Goal: Transaction & Acquisition: Purchase product/service

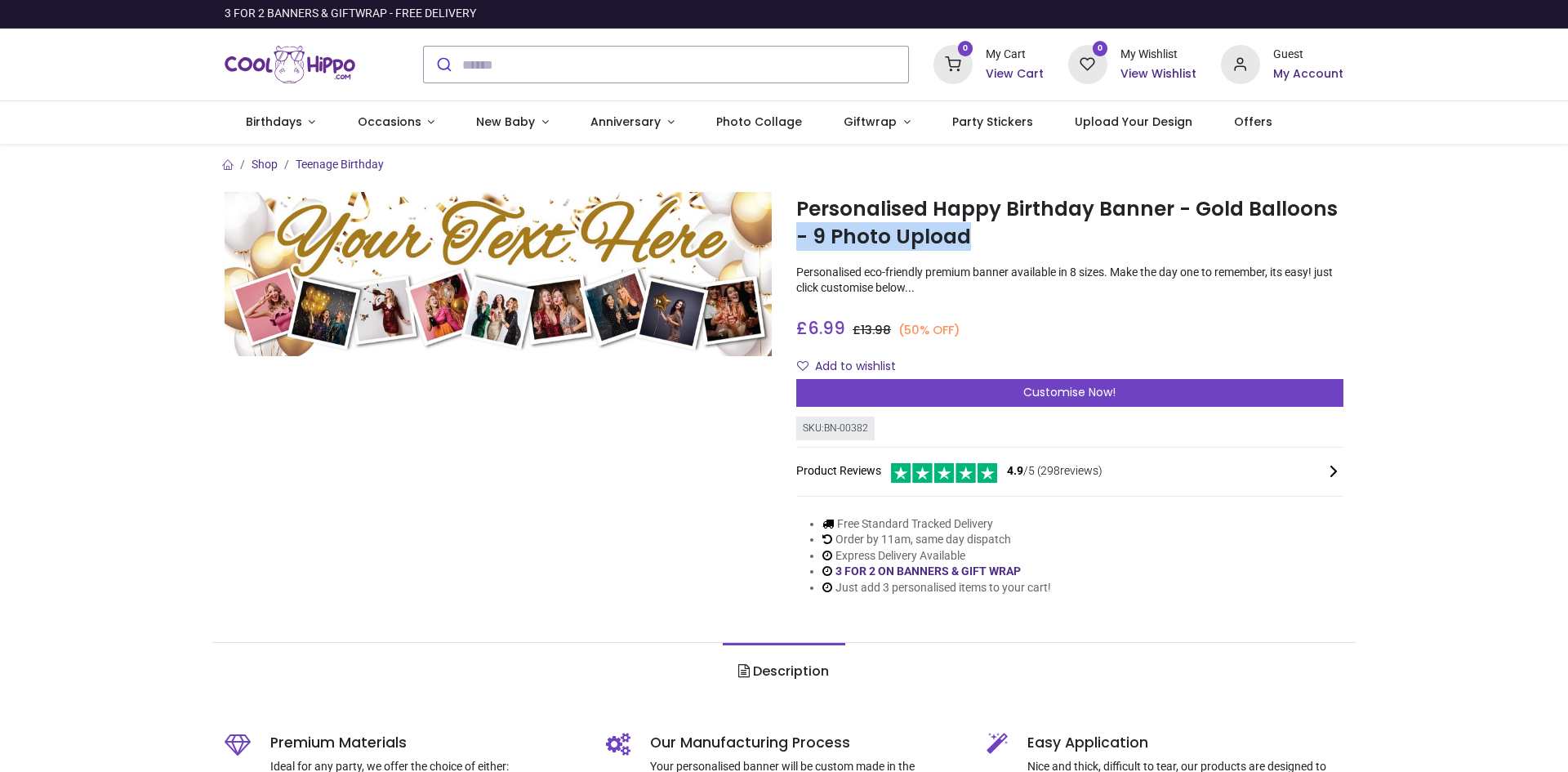
drag, startPoint x: 1565, startPoint y: 190, endPoint x: 1567, endPoint y: 240, distance: 50.0
click at [1567, 240] on div "Login • Register Birthdays Milestone Birthday 1504 products 210" at bounding box center [784, 386] width 1568 height 772
click at [420, 118] on link "Occasions" at bounding box center [396, 122] width 119 height 42
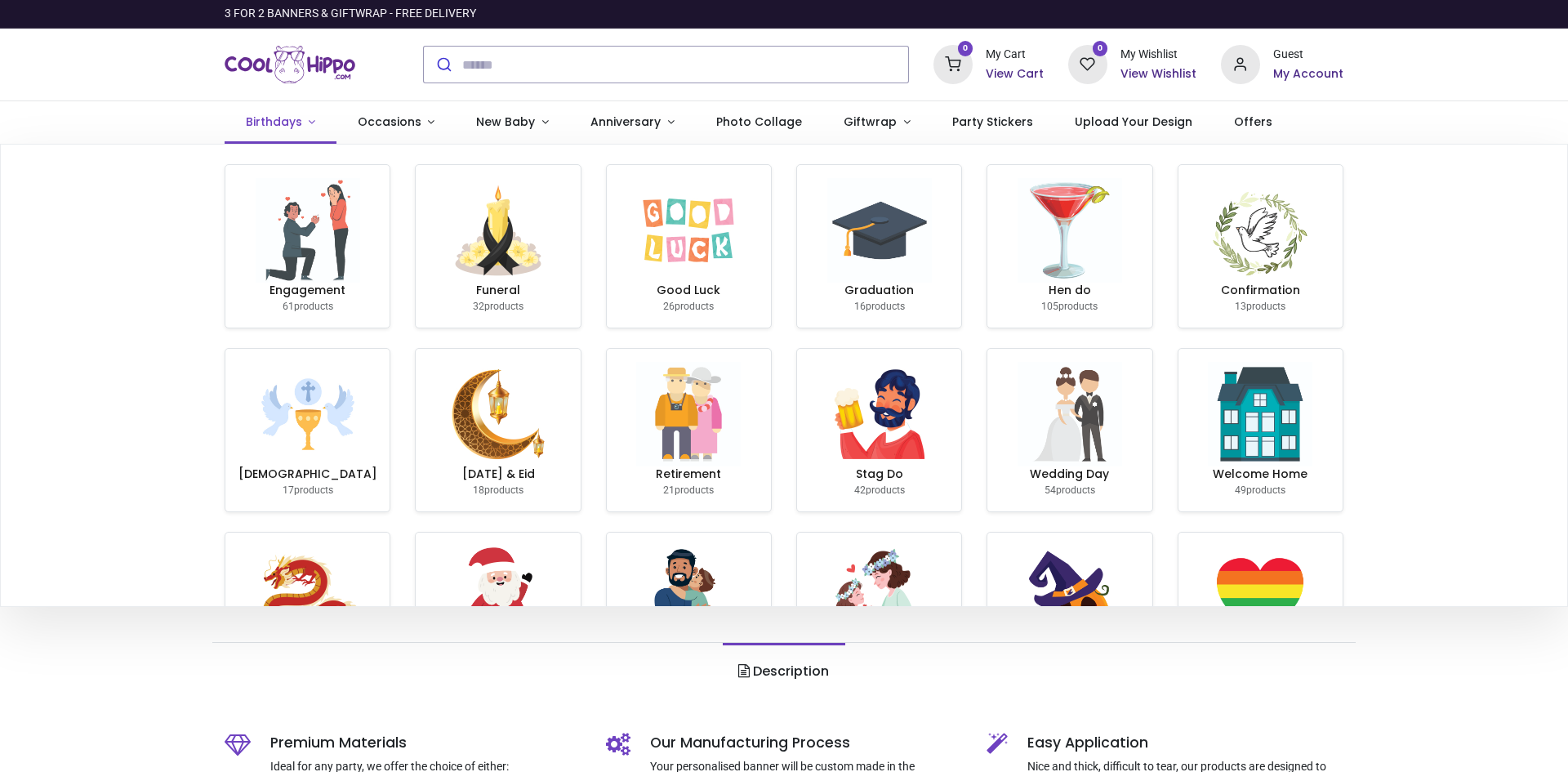
click at [277, 120] on span "Birthdays" at bounding box center [273, 122] width 56 height 17
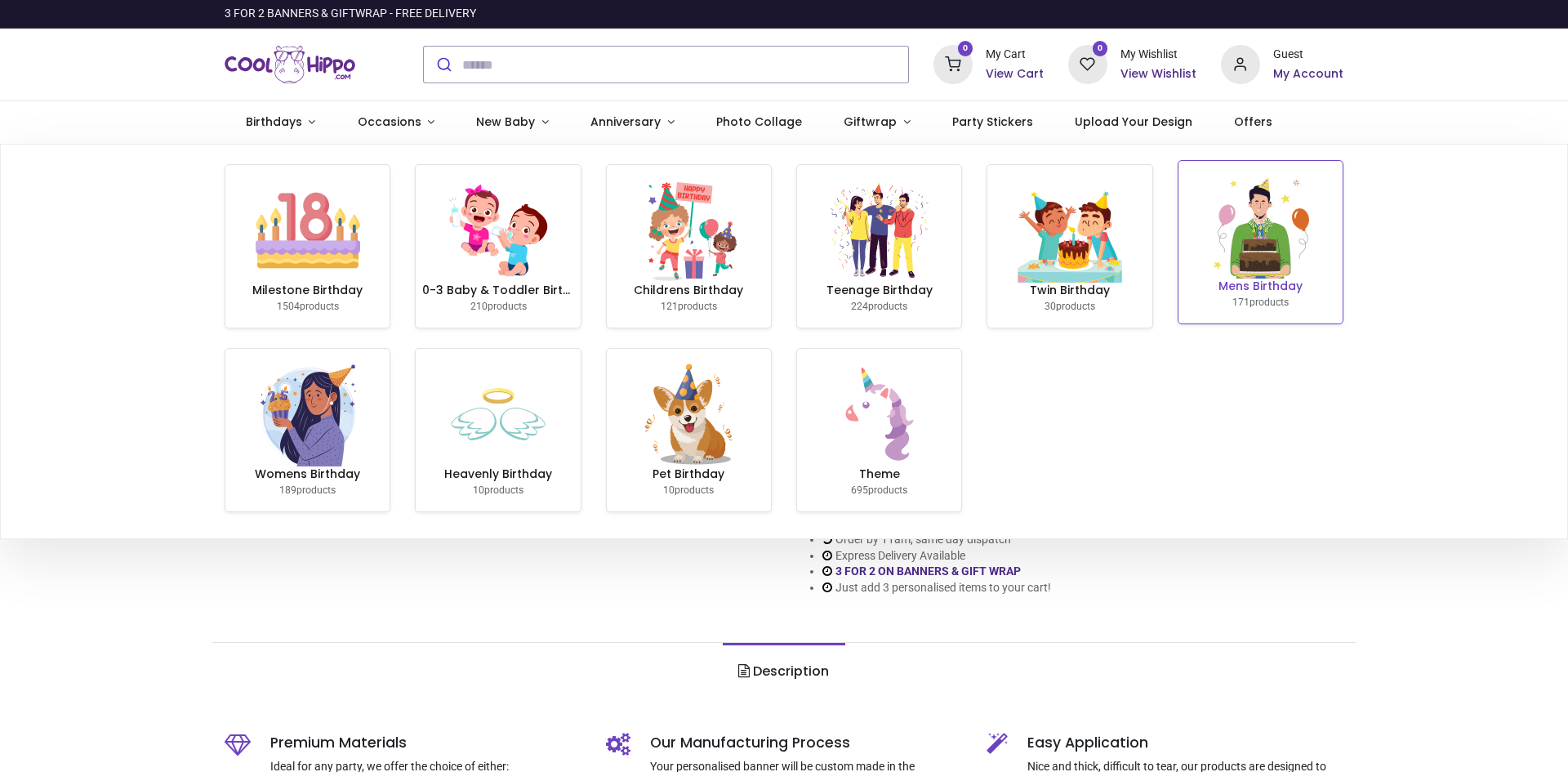
click at [1260, 246] on img at bounding box center [1260, 226] width 104 height 104
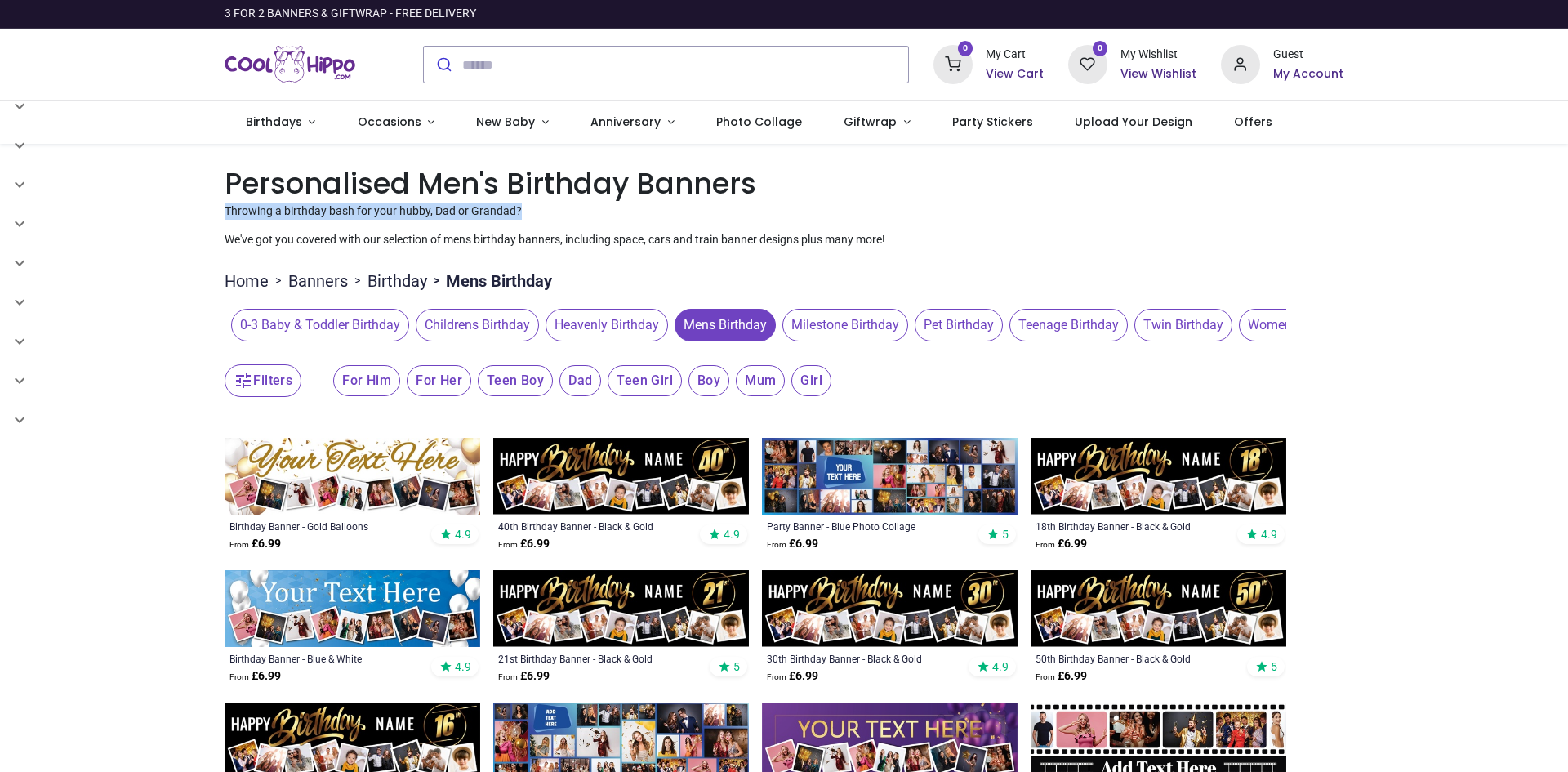
drag, startPoint x: 1561, startPoint y: 178, endPoint x: 1557, endPoint y: 215, distance: 37.2
click at [1557, 215] on div "Pricelist : Public Pricelist Public Pricelist Categories All Products" at bounding box center [784, 785] width 1568 height 1283
click at [1530, 309] on div "Pricelist : Public Pricelist Public Pricelist Categories All Products" at bounding box center [784, 785] width 1568 height 1283
drag, startPoint x: 1488, startPoint y: 694, endPoint x: 1489, endPoint y: 732, distance: 38.0
click at [1489, 732] on div "Pricelist : Public Pricelist Public Pricelist Categories All Products" at bounding box center [784, 785] width 1568 height 1283
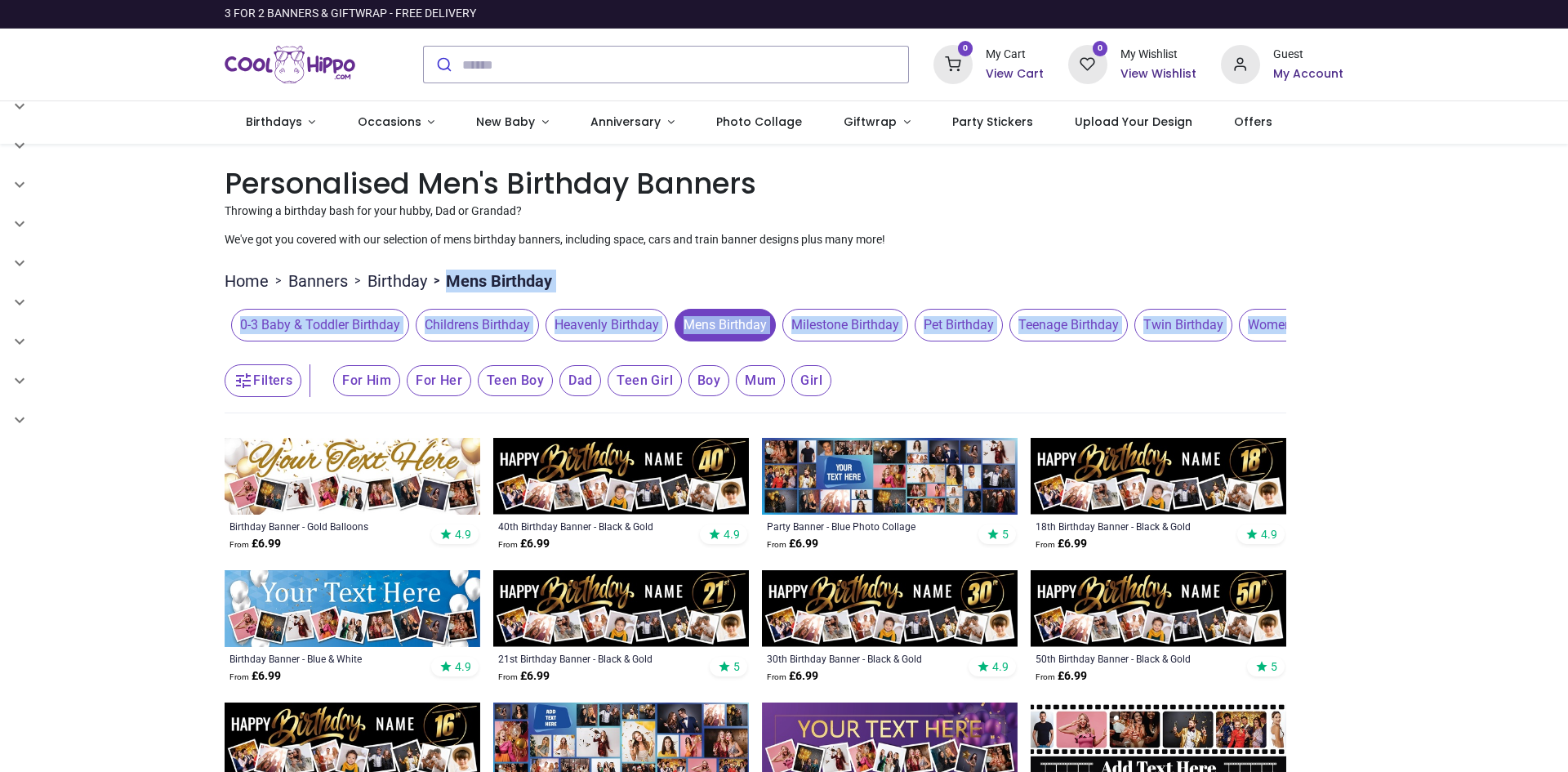
drag, startPoint x: 1565, startPoint y: 270, endPoint x: 1565, endPoint y: 303, distance: 33.0
click at [1565, 303] on div "Pricelist : Public Pricelist Public Pricelist Categories All Products" at bounding box center [784, 785] width 1568 height 1283
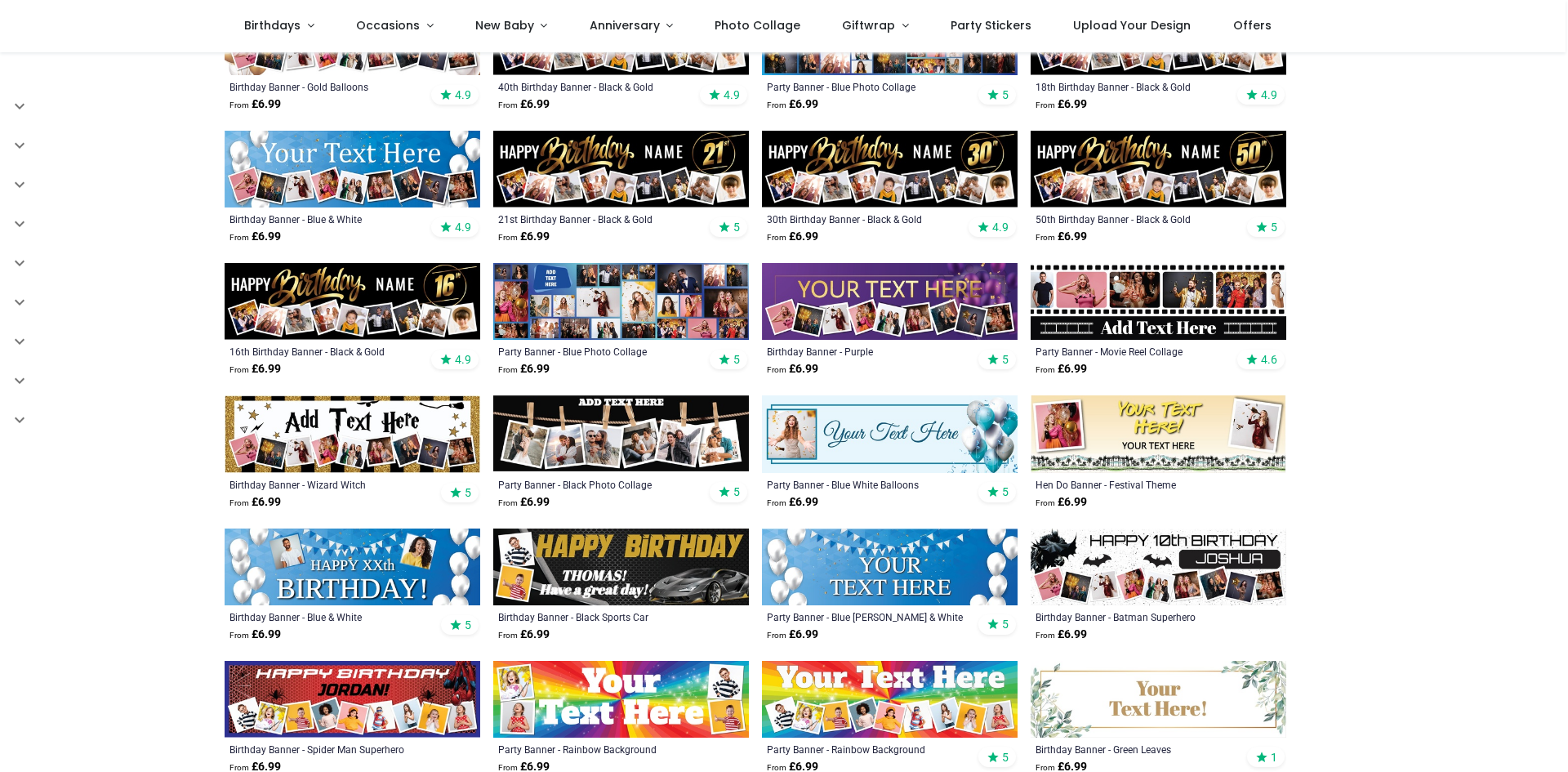
scroll to position [353, 0]
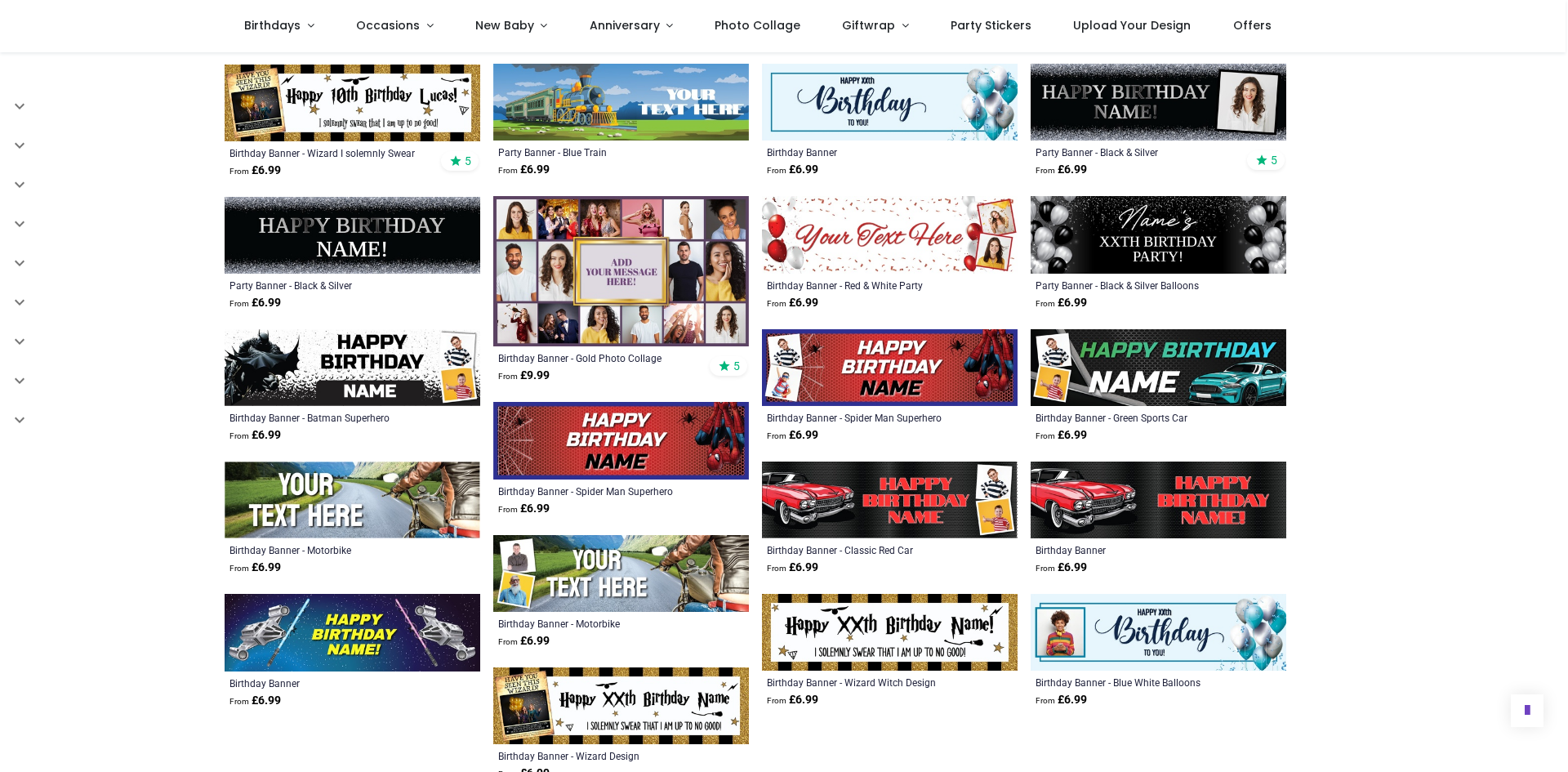
scroll to position [1493, 0]
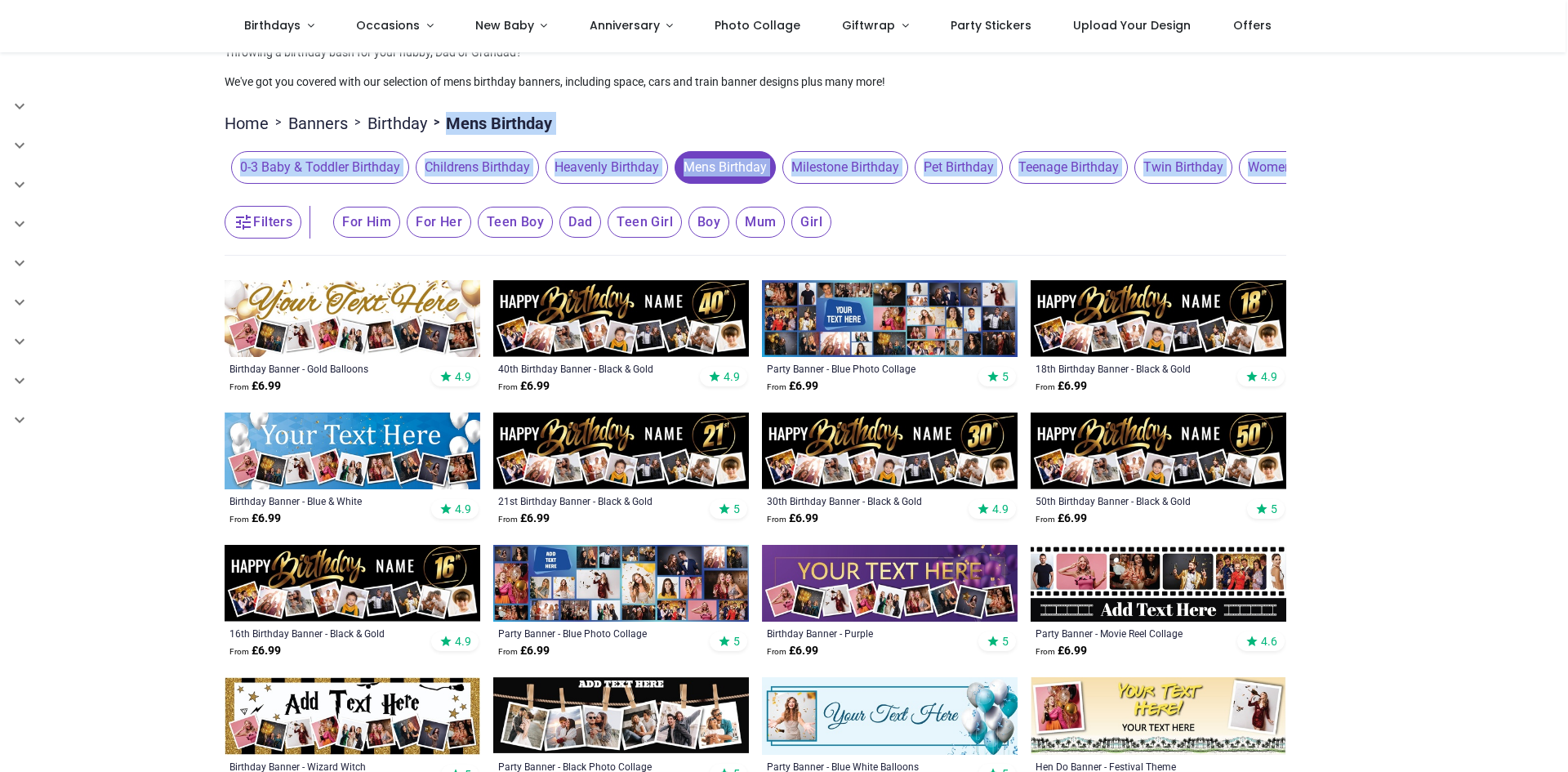
scroll to position [56, 0]
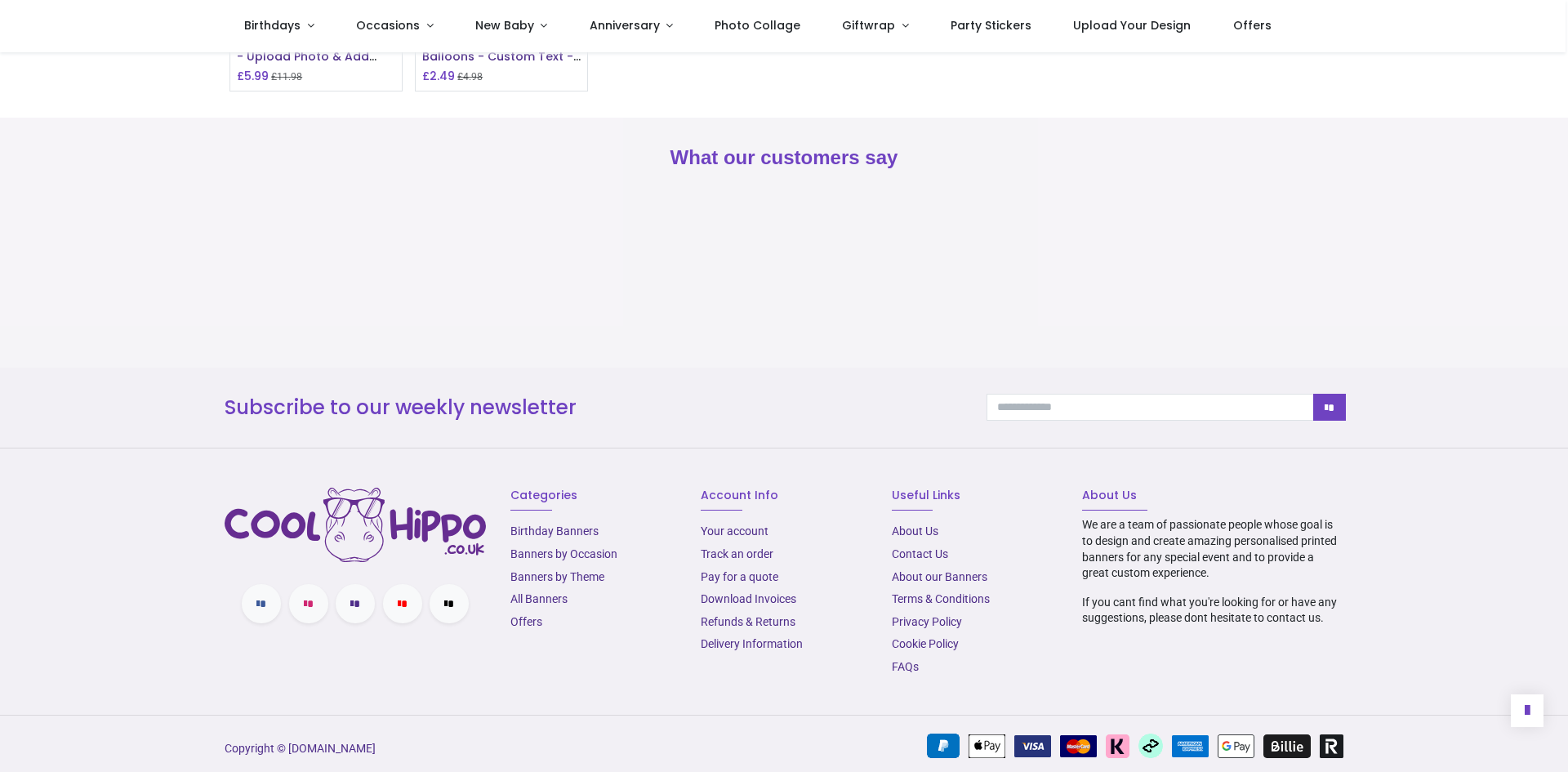
scroll to position [1567, 0]
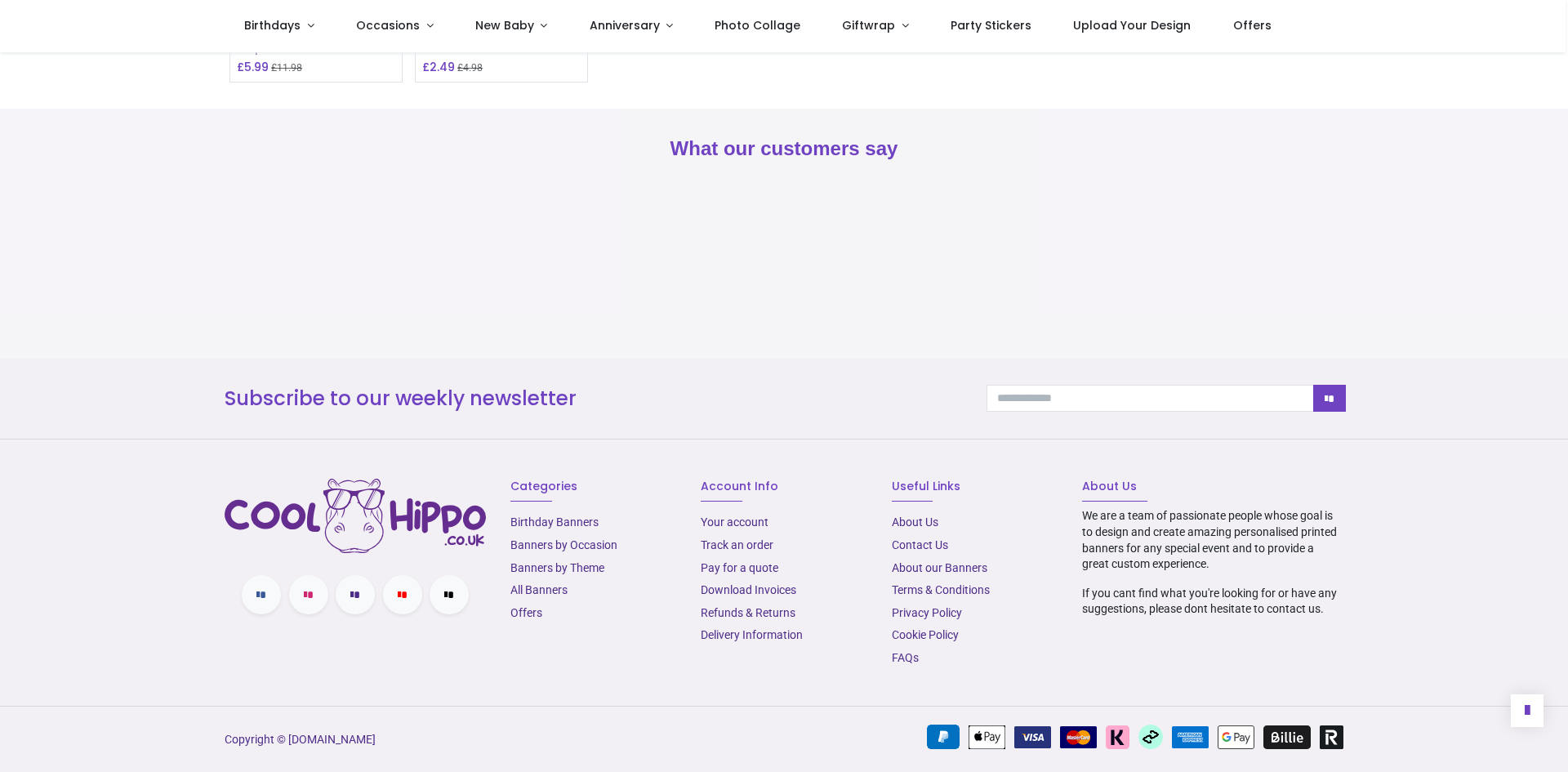
drag, startPoint x: 1562, startPoint y: 152, endPoint x: 1557, endPoint y: 224, distance: 72.2
click at [1527, 710] on icon at bounding box center [1527, 710] width 5 height 18
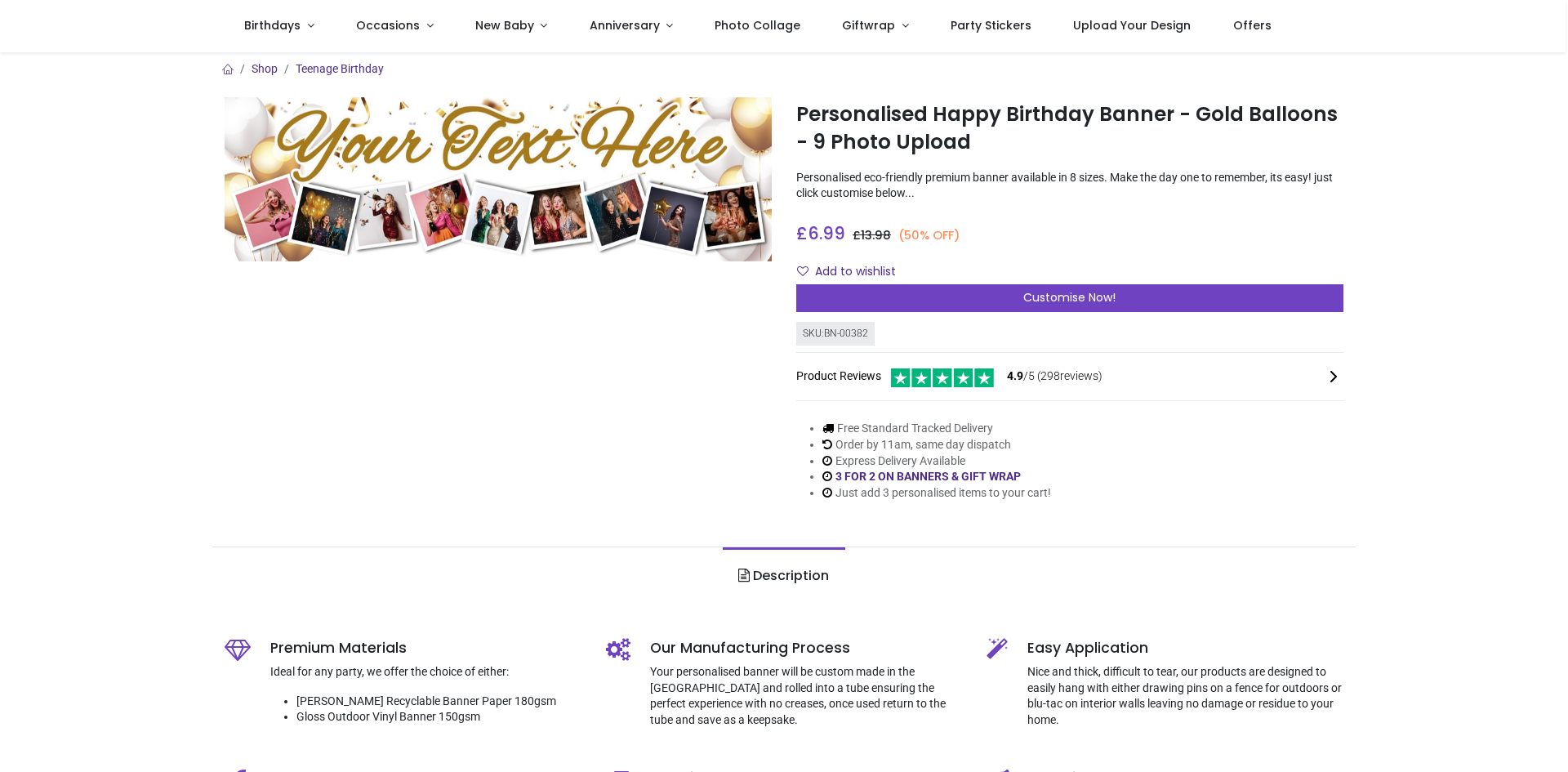
scroll to position [0, 0]
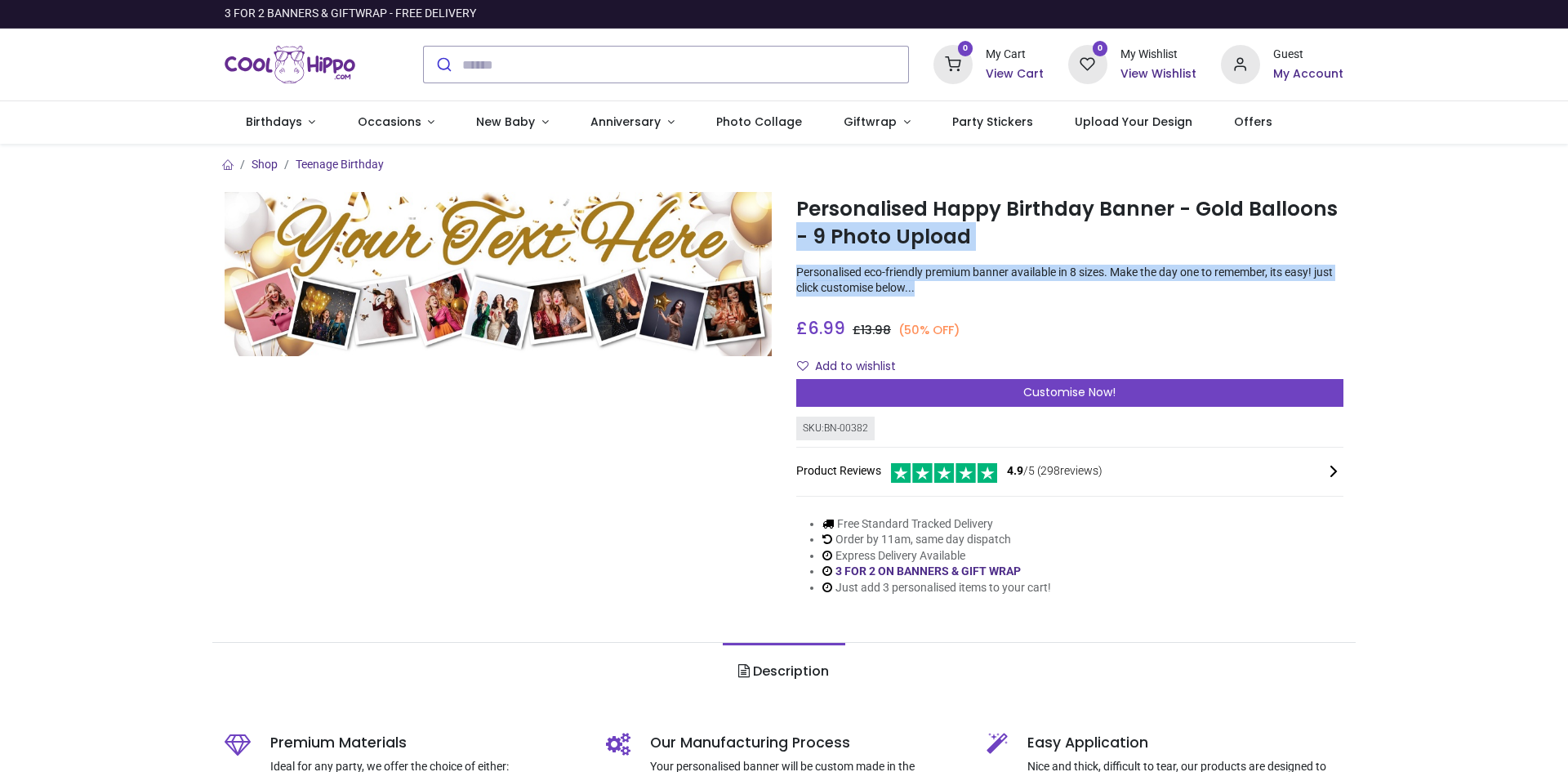
drag, startPoint x: 1563, startPoint y: 181, endPoint x: 1564, endPoint y: 284, distance: 103.0
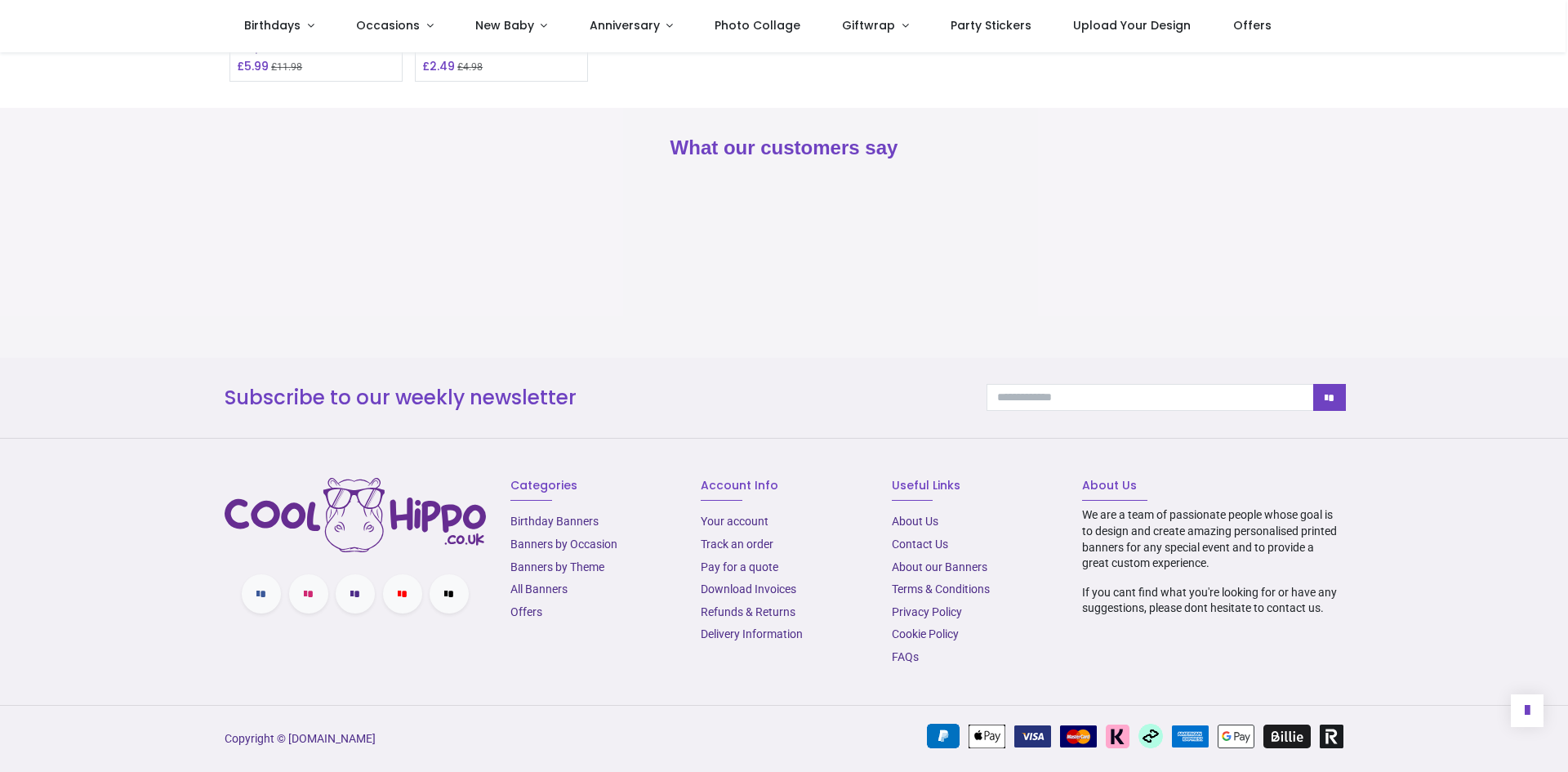
scroll to position [2131, 0]
click at [932, 521] on link "About Us​" at bounding box center [915, 521] width 46 height 13
